Goal: Task Accomplishment & Management: Use online tool/utility

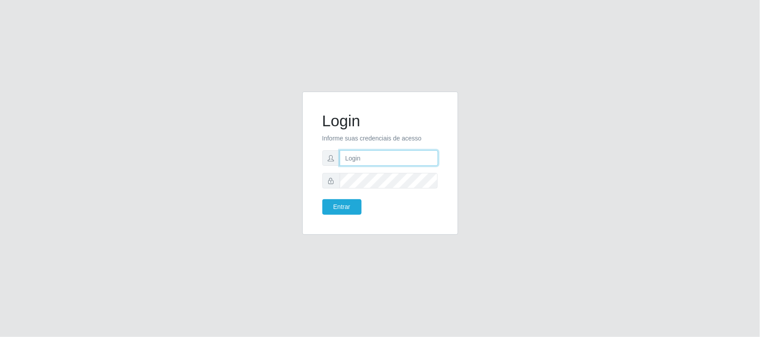
click at [369, 154] on input "text" at bounding box center [389, 158] width 98 height 16
type input "[EMAIL_ADDRESS][DOMAIN_NAME]"
click at [322, 199] on button "Entrar" at bounding box center [341, 207] width 39 height 16
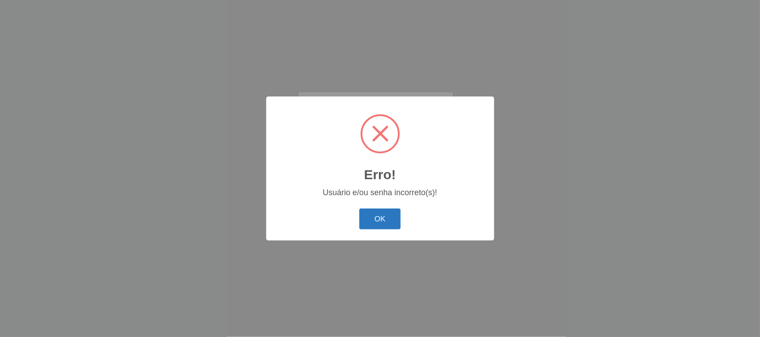
click at [378, 221] on button "OK" at bounding box center [379, 219] width 41 height 21
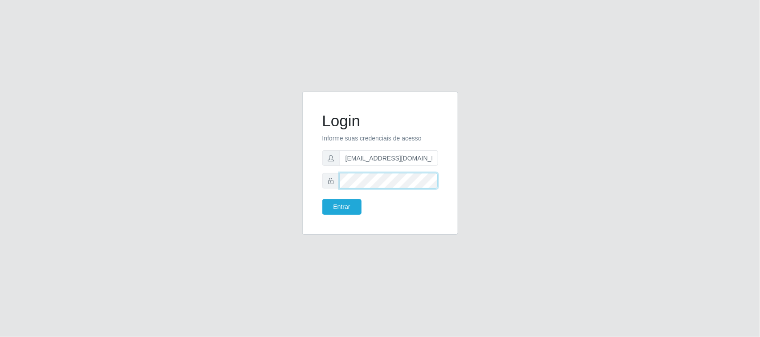
click at [322, 199] on button "Entrar" at bounding box center [341, 207] width 39 height 16
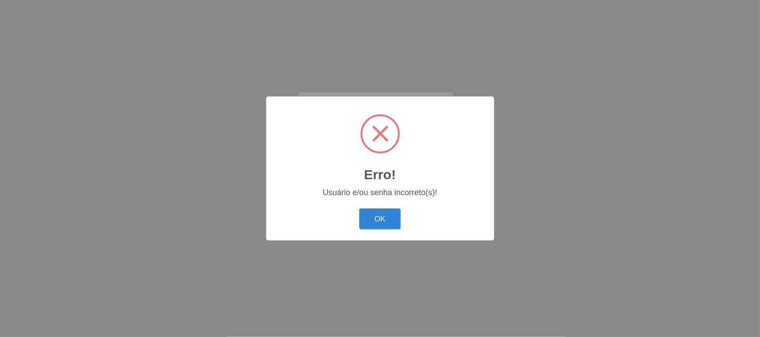
click at [359, 209] on button "OK" at bounding box center [379, 219] width 41 height 21
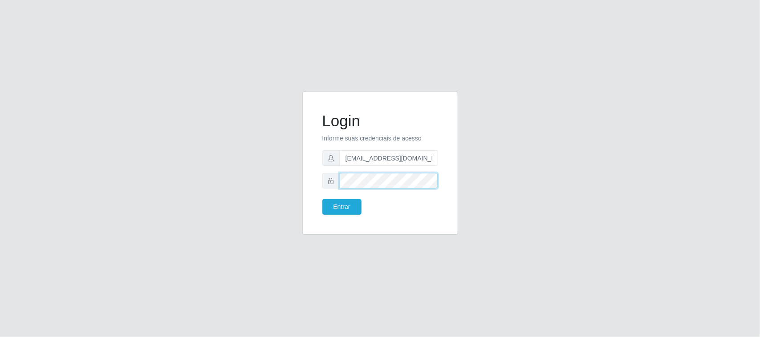
click at [322, 199] on button "Entrar" at bounding box center [341, 207] width 39 height 16
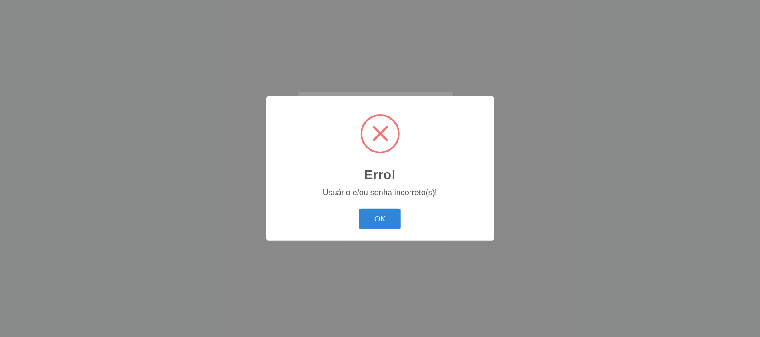
click at [359, 209] on button "OK" at bounding box center [379, 219] width 41 height 21
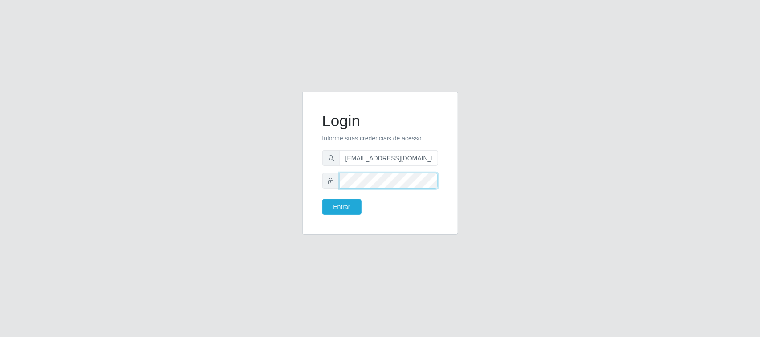
click at [322, 199] on button "Entrar" at bounding box center [341, 207] width 39 height 16
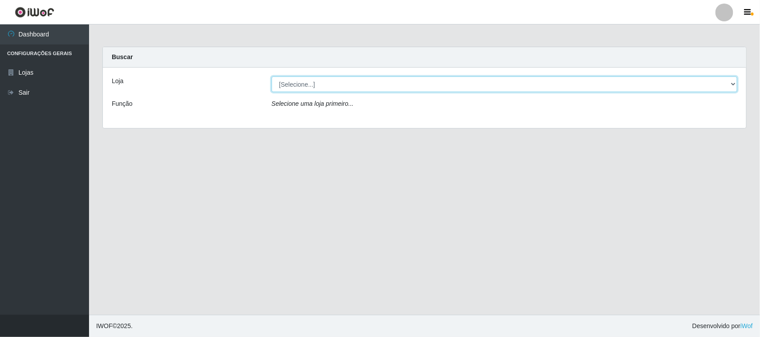
click at [324, 83] on select "[Selecione...] Nordestão - [GEOGRAPHIC_DATA]" at bounding box center [505, 85] width 466 height 16
select select "420"
click at [272, 77] on select "[Selecione...] Nordestão - [GEOGRAPHIC_DATA]" at bounding box center [505, 85] width 466 height 16
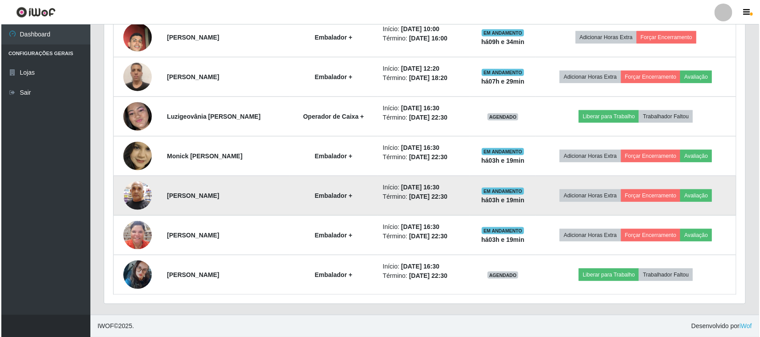
scroll to position [374, 0]
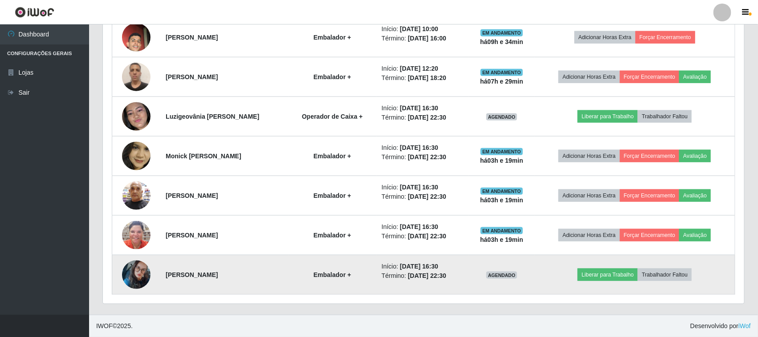
click at [136, 269] on img at bounding box center [136, 275] width 28 height 51
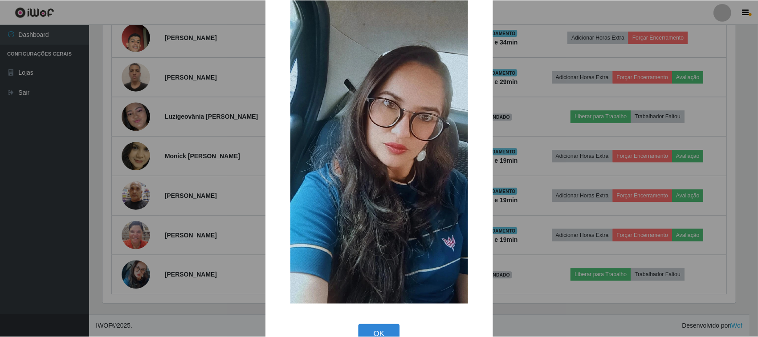
scroll to position [56, 0]
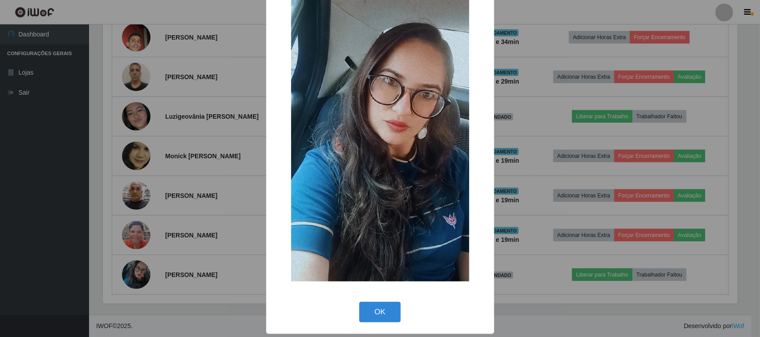
drag, startPoint x: 381, startPoint y: 307, endPoint x: 372, endPoint y: 307, distance: 9.3
click at [382, 307] on button "OK" at bounding box center [379, 312] width 41 height 21
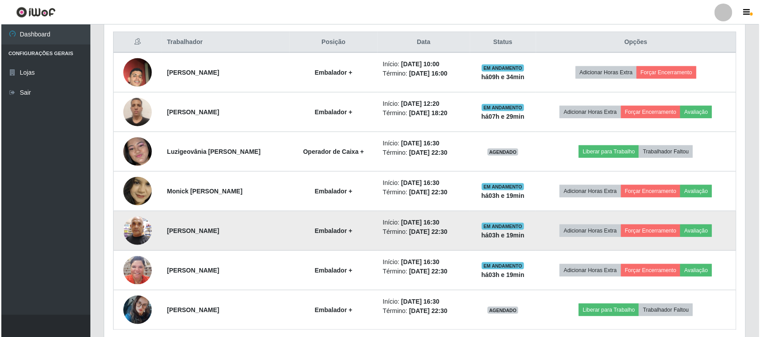
scroll to position [318, 0]
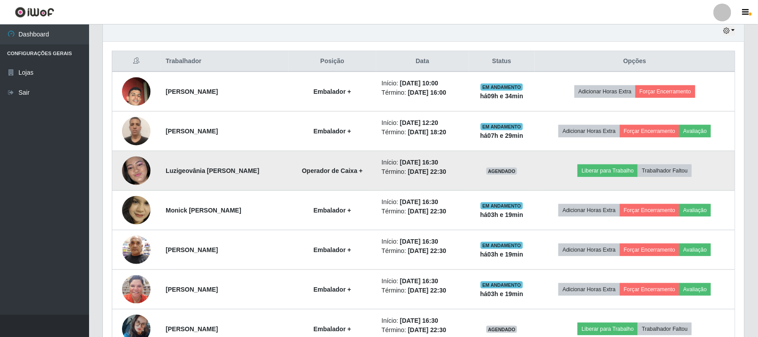
click at [138, 170] on img at bounding box center [136, 171] width 28 height 62
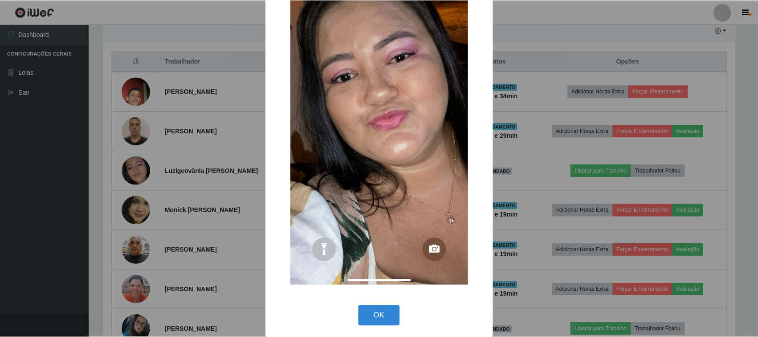
scroll to position [125, 0]
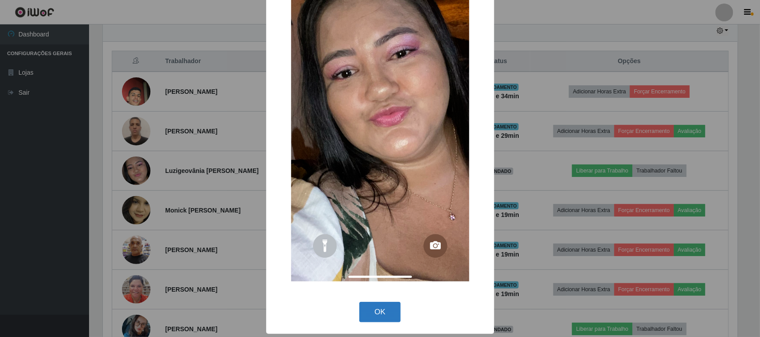
click at [379, 309] on button "OK" at bounding box center [379, 312] width 41 height 21
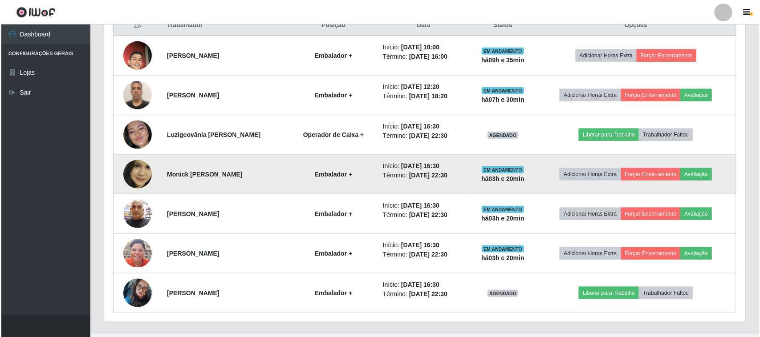
scroll to position [374, 0]
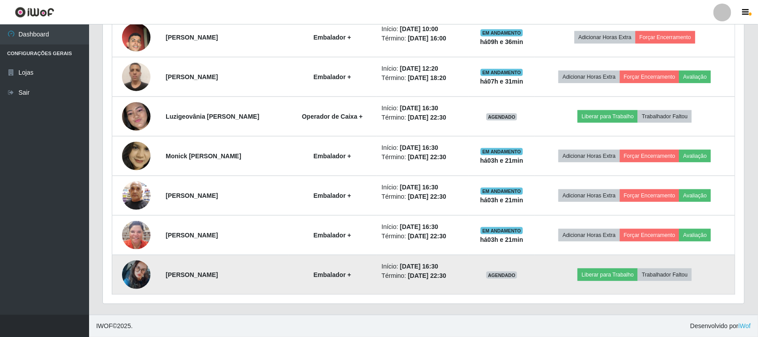
click at [145, 273] on img at bounding box center [136, 275] width 28 height 51
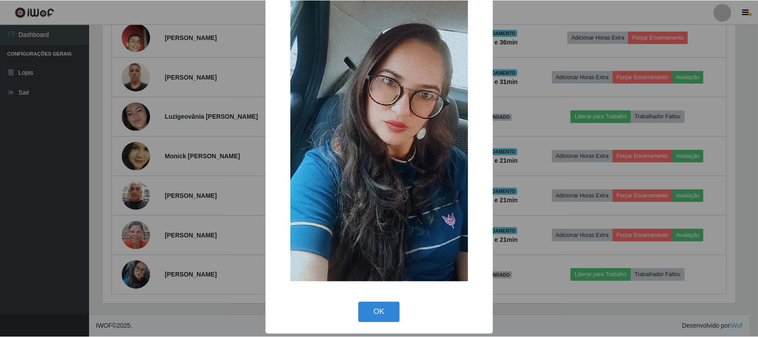
scroll to position [56, 0]
click at [382, 313] on button "OK" at bounding box center [379, 312] width 41 height 21
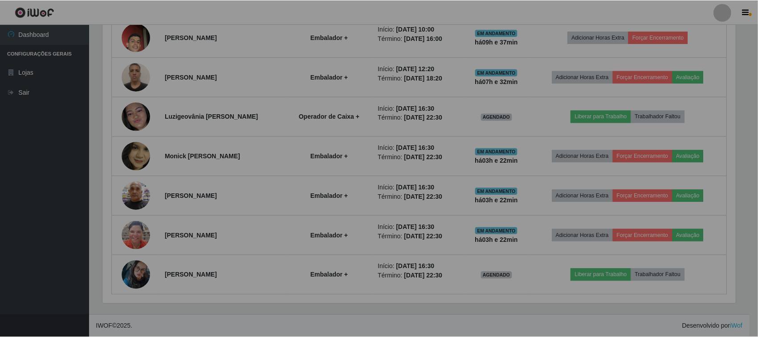
scroll to position [185, 641]
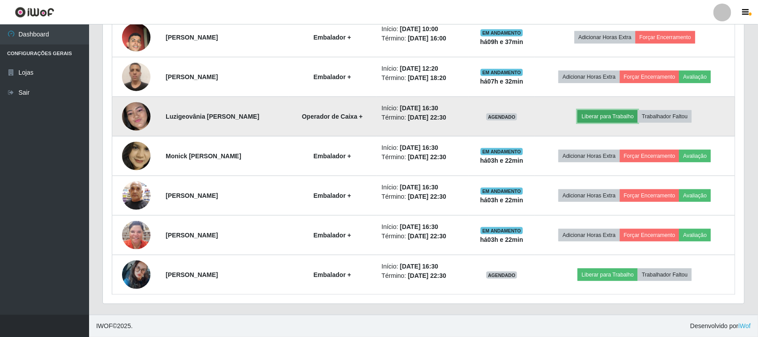
click at [608, 119] on button "Liberar para Trabalho" at bounding box center [607, 116] width 60 height 12
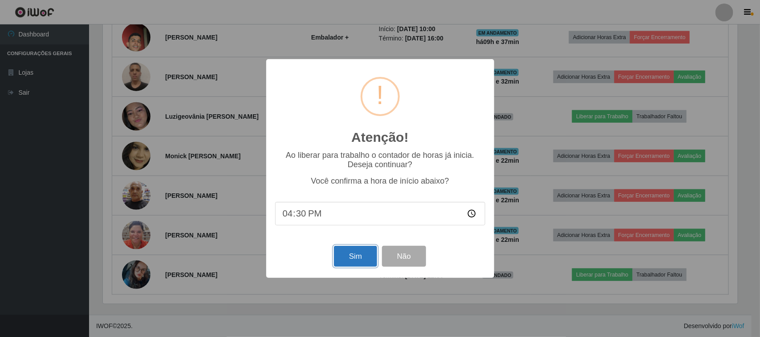
click at [364, 252] on button "Sim" at bounding box center [355, 256] width 43 height 21
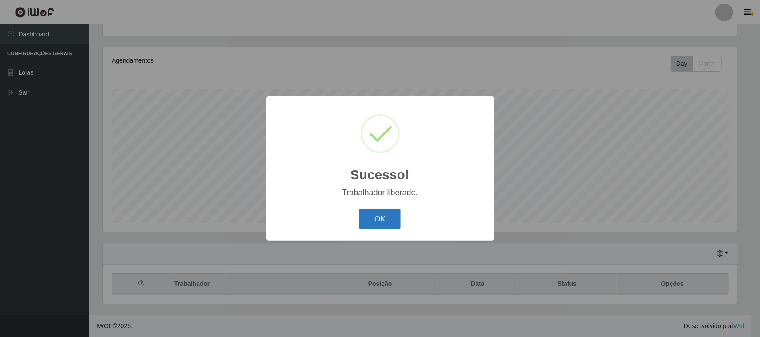
click at [383, 218] on button "OK" at bounding box center [379, 219] width 41 height 21
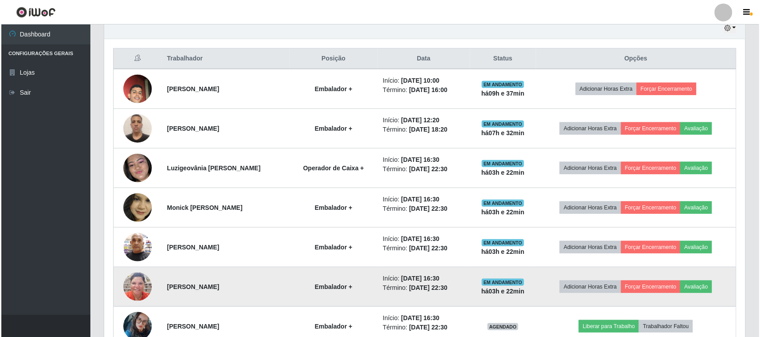
scroll to position [374, 0]
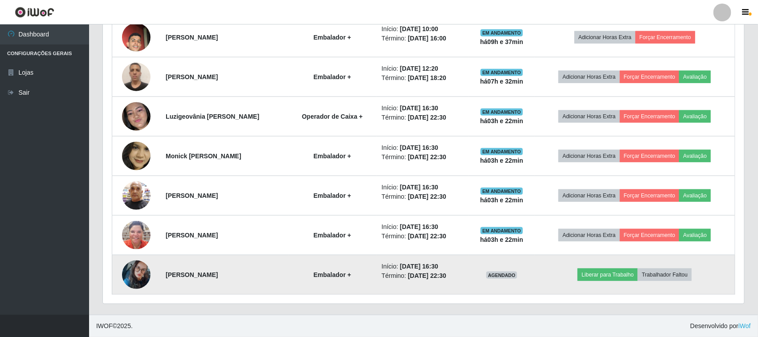
click at [143, 278] on img at bounding box center [136, 275] width 28 height 51
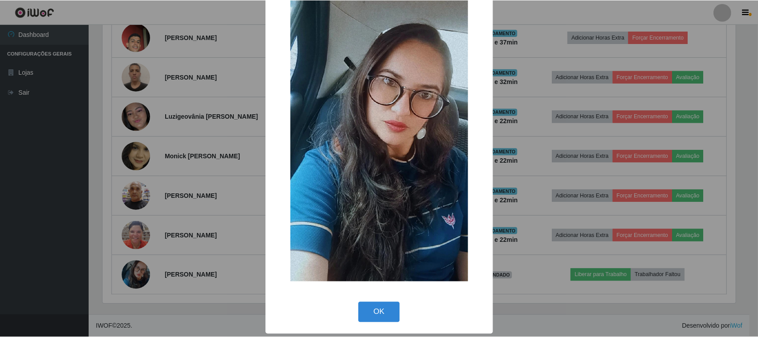
scroll to position [56, 0]
click at [368, 318] on button "OK" at bounding box center [379, 312] width 41 height 21
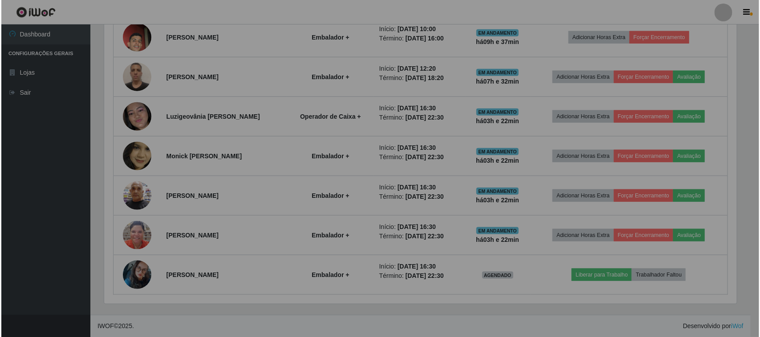
scroll to position [185, 641]
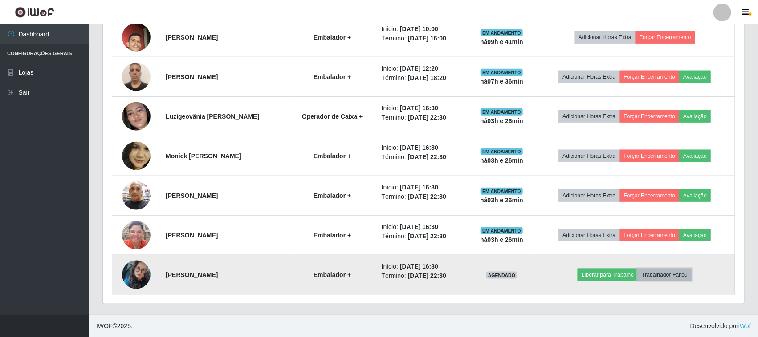
click at [684, 275] on button "Trabalhador Faltou" at bounding box center [665, 275] width 54 height 12
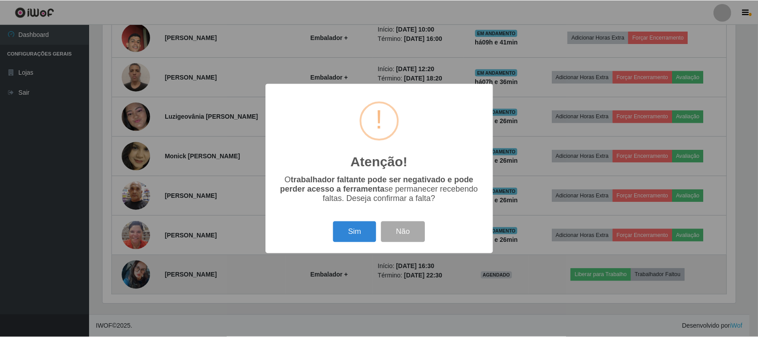
scroll to position [185, 635]
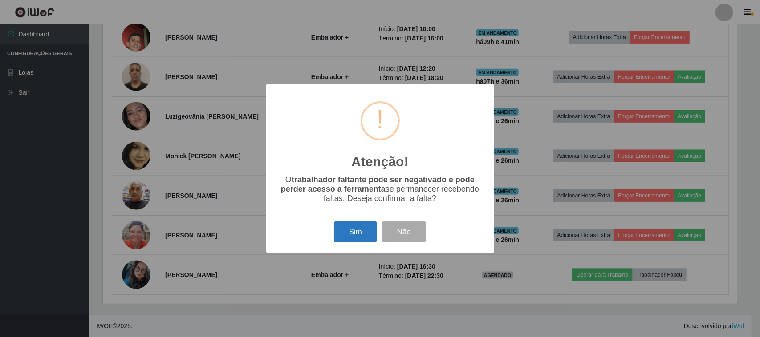
click at [350, 231] on button "Sim" at bounding box center [355, 232] width 43 height 21
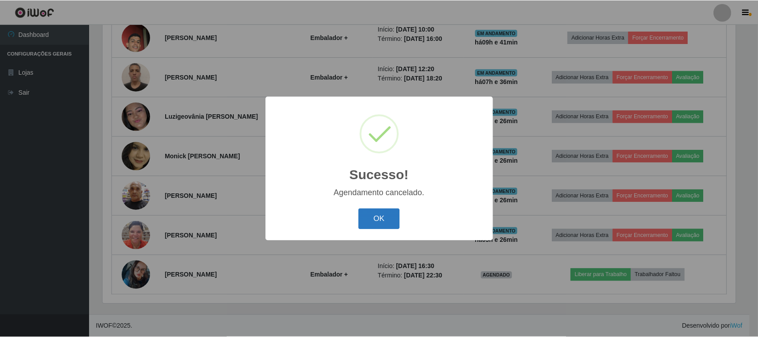
scroll to position [334, 0]
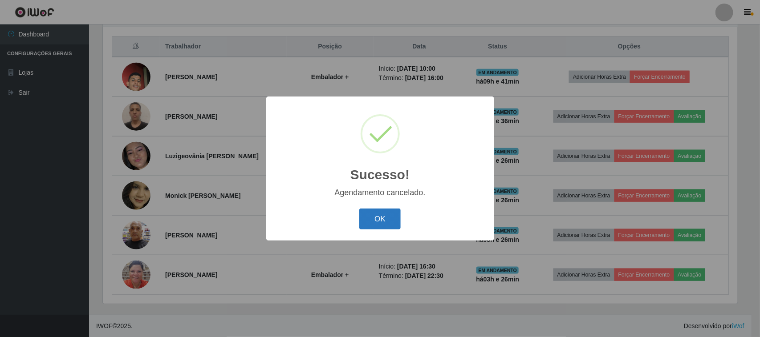
click at [365, 218] on button "OK" at bounding box center [379, 219] width 41 height 21
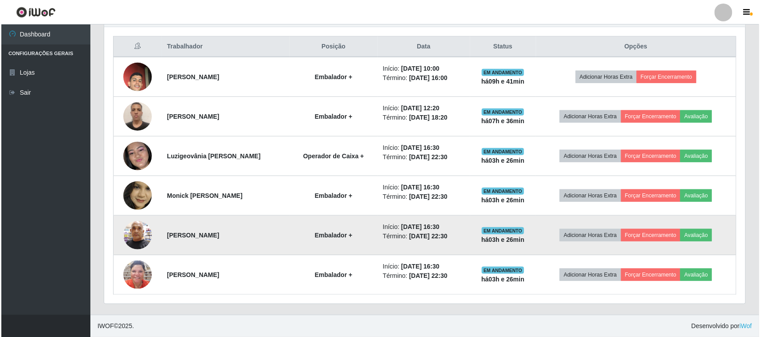
scroll to position [185, 641]
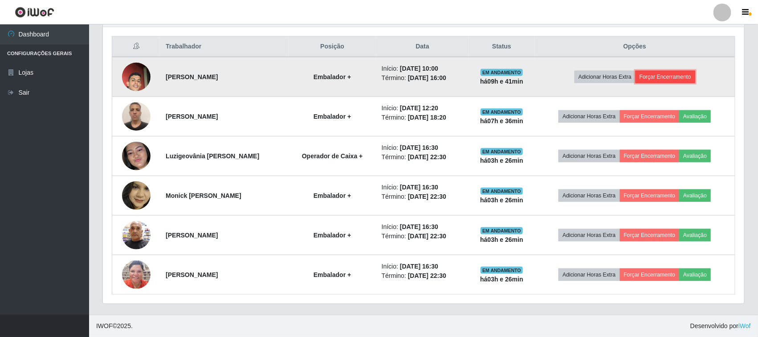
click at [666, 74] on button "Forçar Encerramento" at bounding box center [665, 77] width 60 height 12
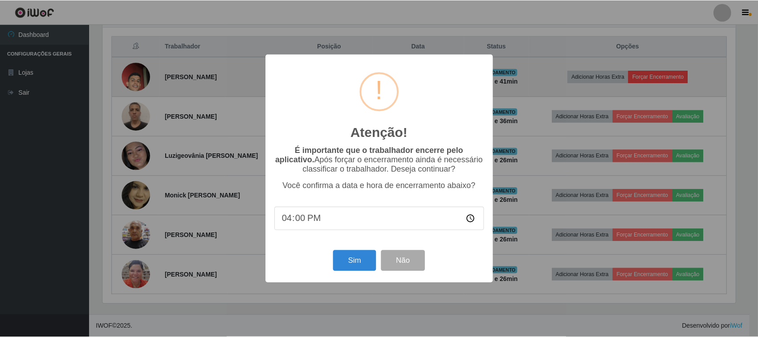
scroll to position [185, 635]
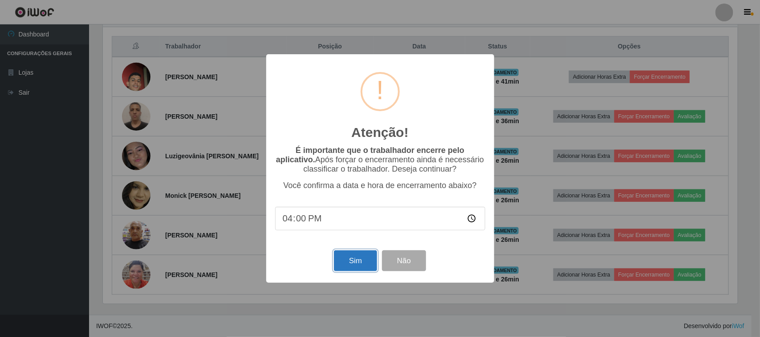
click at [348, 259] on button "Sim" at bounding box center [355, 261] width 43 height 21
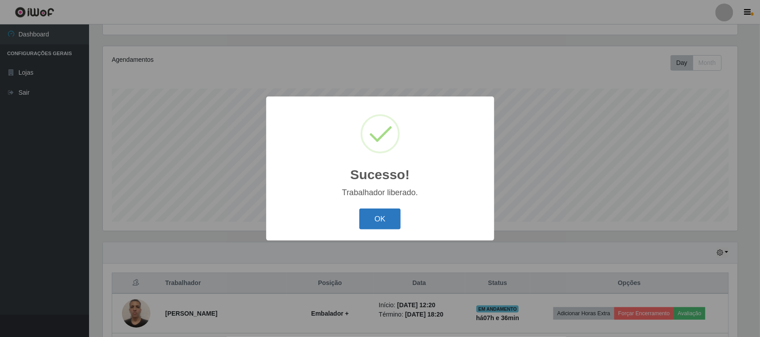
click at [368, 214] on button "OK" at bounding box center [379, 219] width 41 height 21
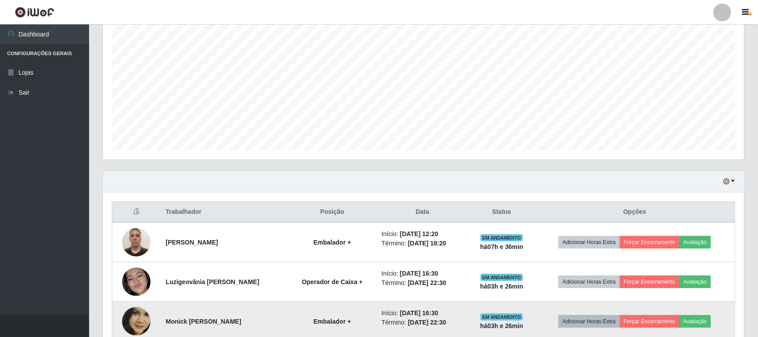
scroll to position [263, 0]
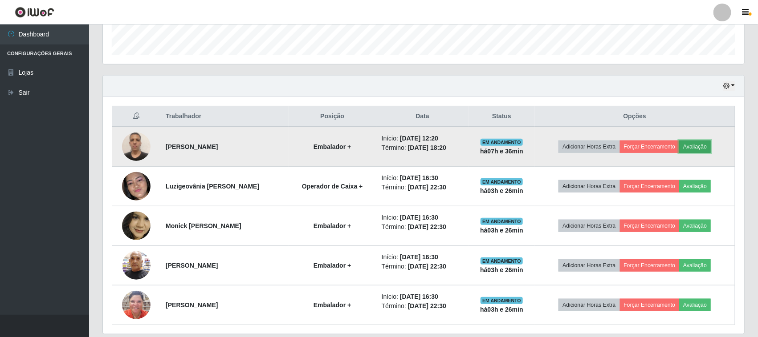
click at [709, 146] on button "Avaliação" at bounding box center [695, 147] width 32 height 12
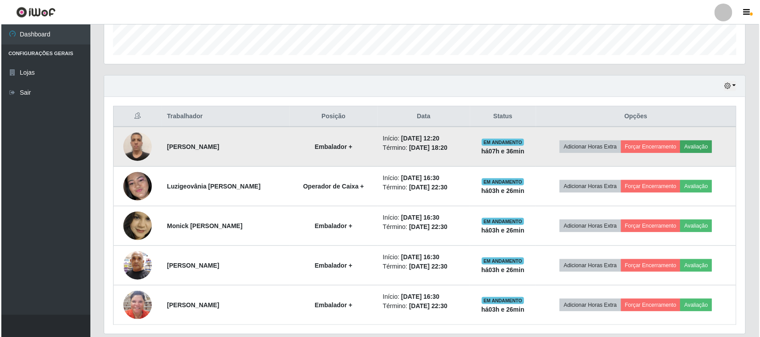
scroll to position [185, 635]
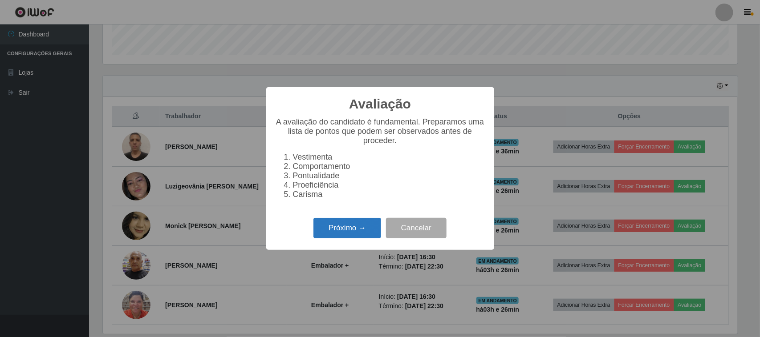
click at [339, 232] on button "Próximo →" at bounding box center [347, 228] width 68 height 21
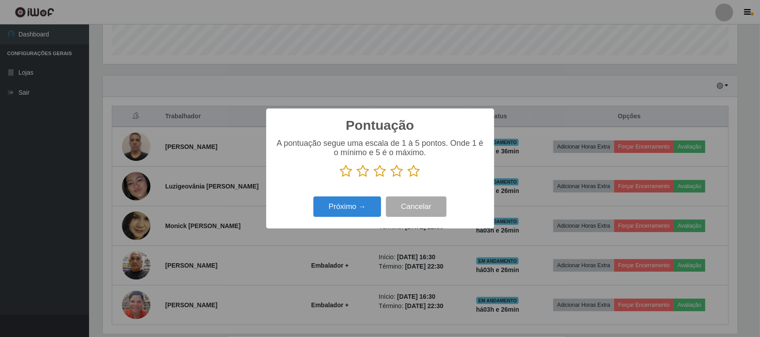
click at [410, 174] on icon at bounding box center [414, 171] width 12 height 13
click at [408, 178] on input "radio" at bounding box center [408, 178] width 0 height 0
click at [357, 203] on button "Próximo →" at bounding box center [347, 207] width 68 height 21
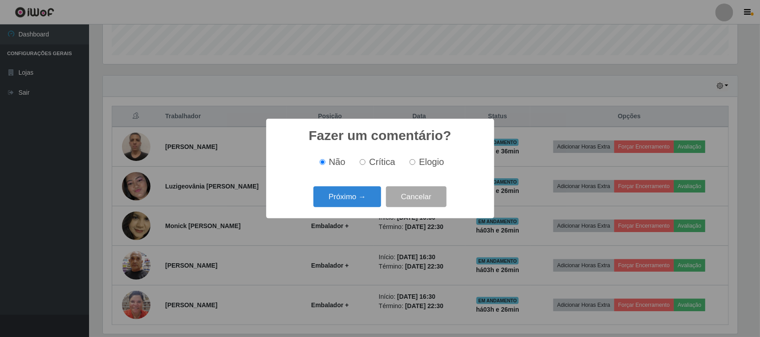
click at [417, 163] on label "Elogio" at bounding box center [425, 162] width 38 height 10
click at [415, 163] on input "Elogio" at bounding box center [413, 162] width 6 height 6
radio input "true"
click at [359, 198] on button "Próximo →" at bounding box center [347, 197] width 68 height 21
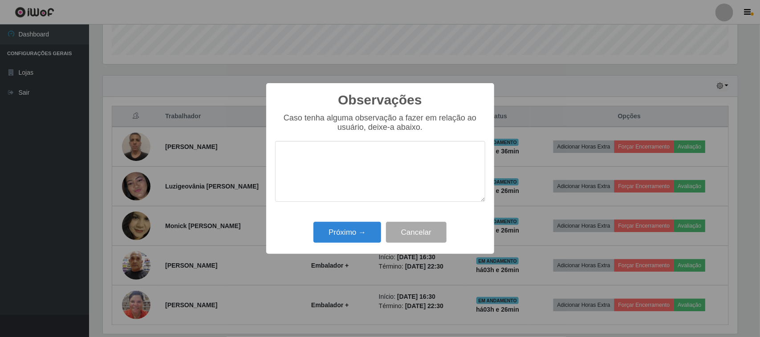
click at [415, 162] on textarea at bounding box center [380, 171] width 210 height 61
type textarea "pontual"
click at [339, 234] on button "Próximo →" at bounding box center [347, 232] width 68 height 21
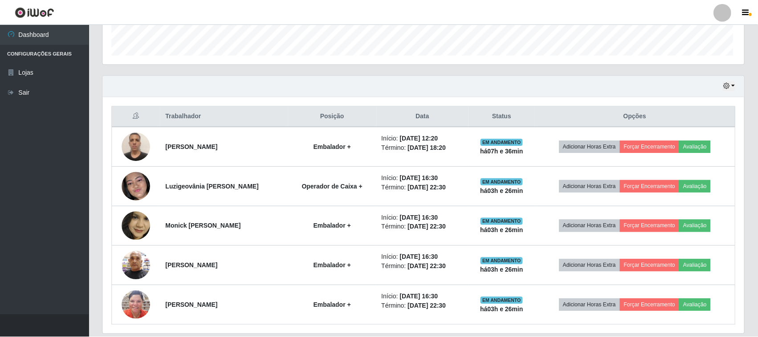
scroll to position [185, 641]
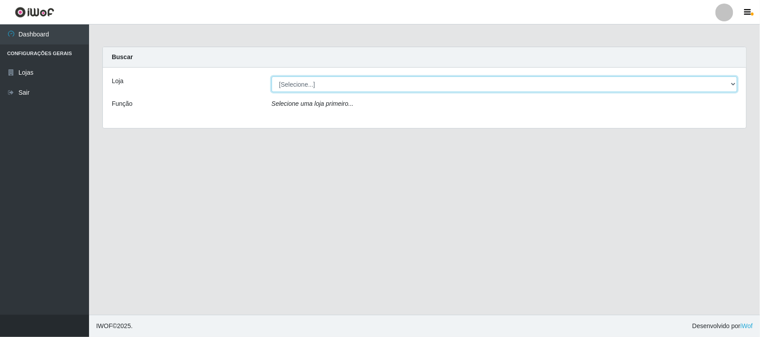
click at [558, 91] on select "[Selecione...] Nordestão - [GEOGRAPHIC_DATA]" at bounding box center [505, 85] width 466 height 16
click at [272, 77] on select "[Selecione...] Nordestão - [GEOGRAPHIC_DATA]" at bounding box center [505, 85] width 466 height 16
click at [557, 88] on select "[Selecione...] Nordestão - [GEOGRAPHIC_DATA]" at bounding box center [505, 85] width 466 height 16
select select "420"
click at [272, 77] on select "[Selecione...] Nordestão - [GEOGRAPHIC_DATA]" at bounding box center [505, 85] width 466 height 16
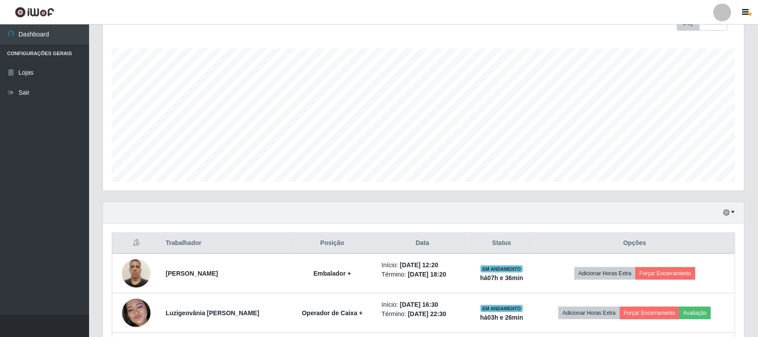
scroll to position [278, 0]
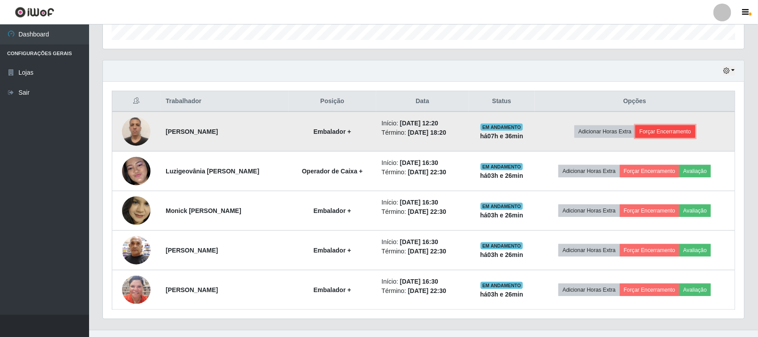
click at [667, 128] on button "Forçar Encerramento" at bounding box center [665, 132] width 60 height 12
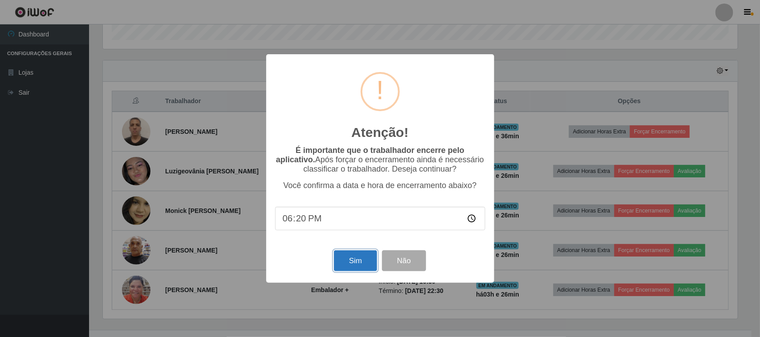
click at [345, 270] on button "Sim" at bounding box center [355, 261] width 43 height 21
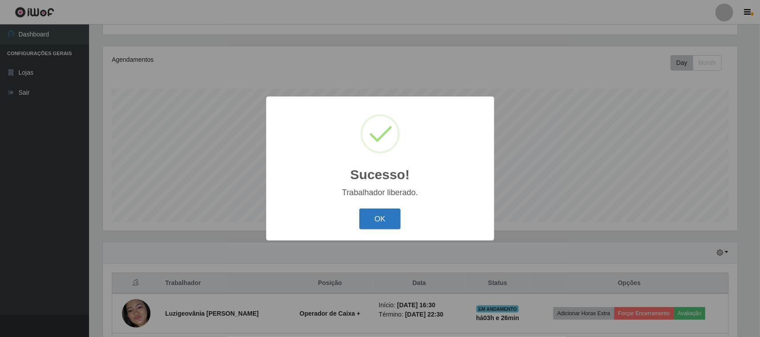
click at [388, 224] on button "OK" at bounding box center [379, 219] width 41 height 21
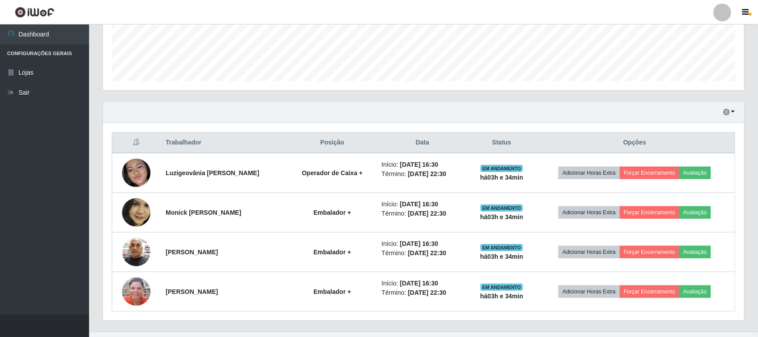
scroll to position [255, 0]
